Goal: Information Seeking & Learning: Learn about a topic

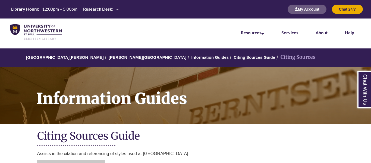
scroll to position [84, 0]
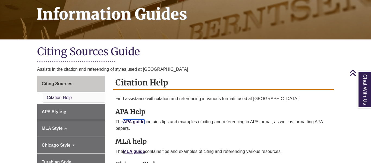
click at [138, 123] on link "APA guide" at bounding box center [133, 121] width 21 height 5
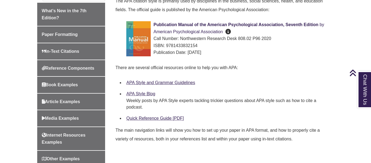
scroll to position [185, 0]
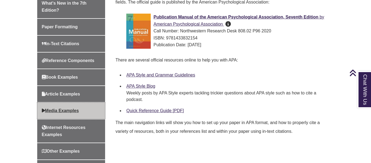
click at [90, 106] on link "Media Examples" at bounding box center [71, 110] width 68 height 16
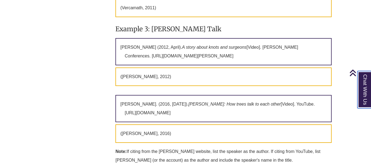
scroll to position [669, 0]
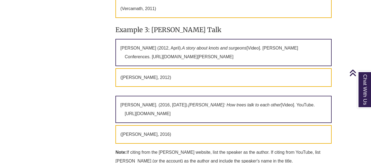
drag, startPoint x: 120, startPoint y: 40, endPoint x: 282, endPoint y: 54, distance: 161.9
click at [282, 54] on p "Gavagan, E. (2012, April). A story about knots and surgeons [Video]. TED Confer…" at bounding box center [223, 52] width 216 height 27
copy p "Gavagan, E. (2012, April). A story about knots and surgeons [Video]. TED Confer…"
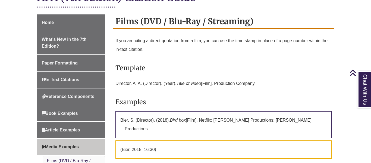
scroll to position [138, 0]
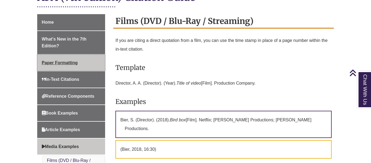
click at [70, 62] on span "Paper Formatting" at bounding box center [60, 62] width 36 height 5
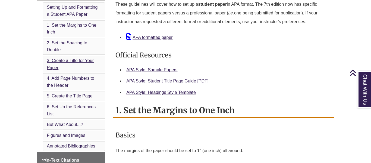
scroll to position [208, 0]
click at [66, 61] on link "3. Create a Title for Your Paper" at bounding box center [70, 64] width 47 height 12
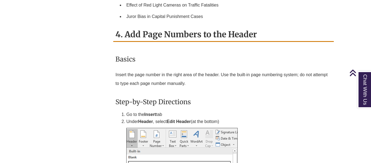
scroll to position [743, 0]
